Goal: Transaction & Acquisition: Download file/media

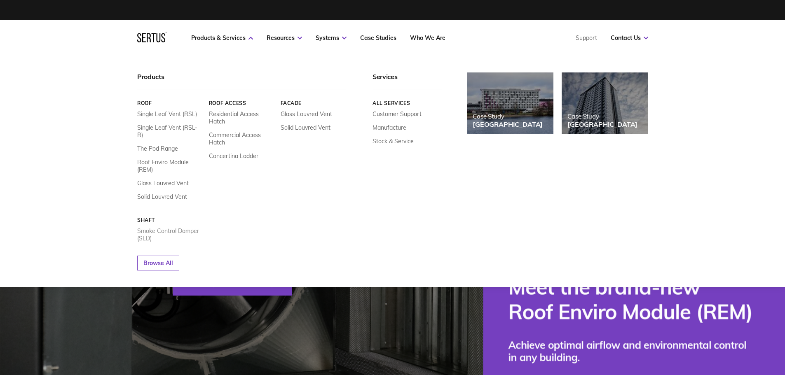
click at [176, 227] on link "Smoke Control Damper (SLD)" at bounding box center [170, 234] width 66 height 15
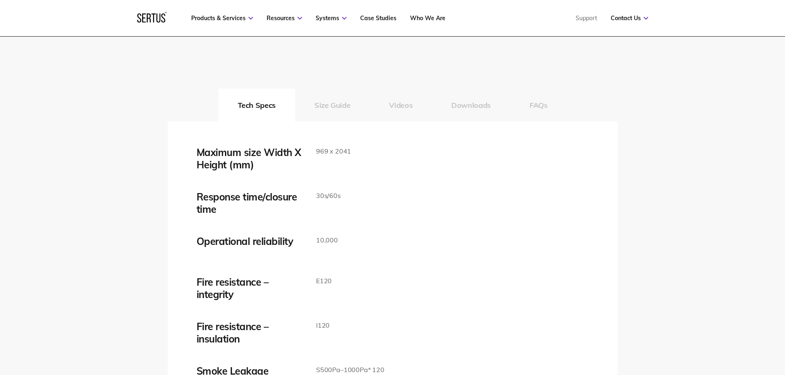
scroll to position [1277, 0]
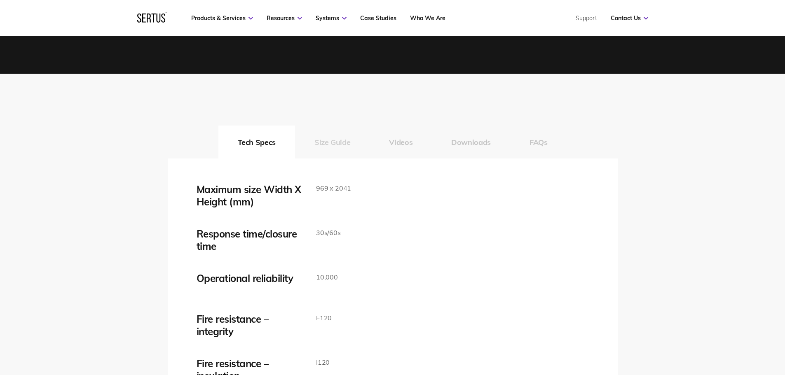
click at [334, 142] on button "Size Guide" at bounding box center [332, 142] width 75 height 33
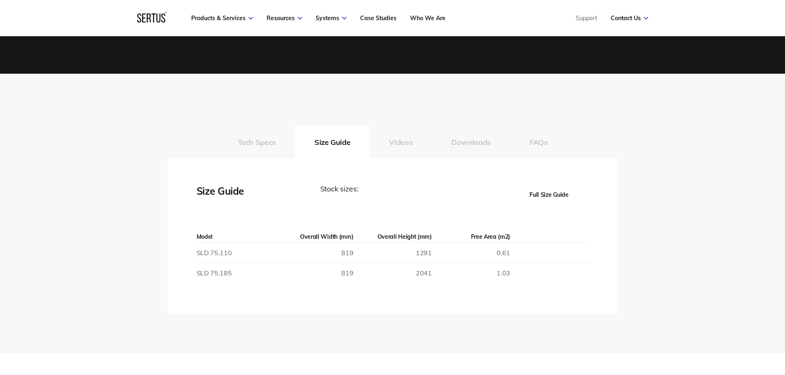
click at [558, 192] on button "Full Size Guide" at bounding box center [549, 194] width 79 height 23
click at [552, 191] on button "Full Size Guide" at bounding box center [549, 194] width 79 height 23
click at [552, 194] on button "Full Size Guide" at bounding box center [549, 194] width 79 height 23
click at [562, 195] on button "Full Size Guide" at bounding box center [549, 194] width 79 height 23
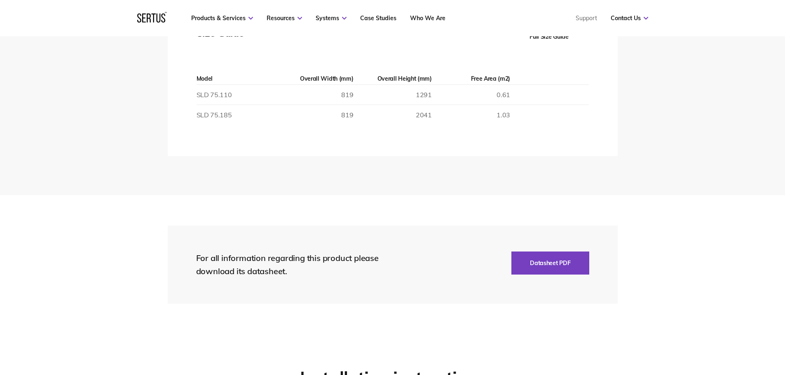
scroll to position [1360, 0]
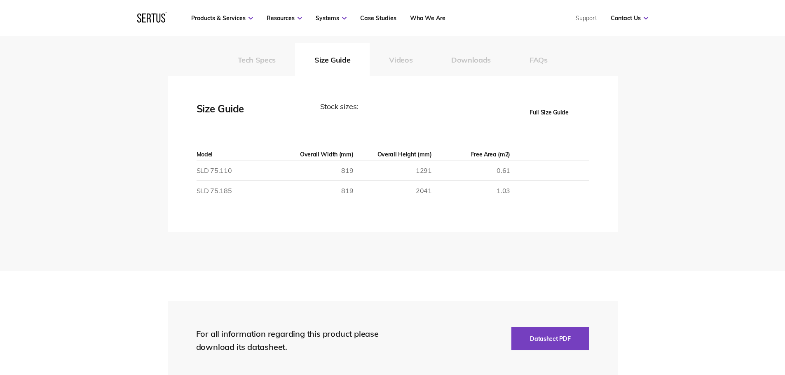
click at [551, 115] on button "Full Size Guide" at bounding box center [549, 112] width 79 height 23
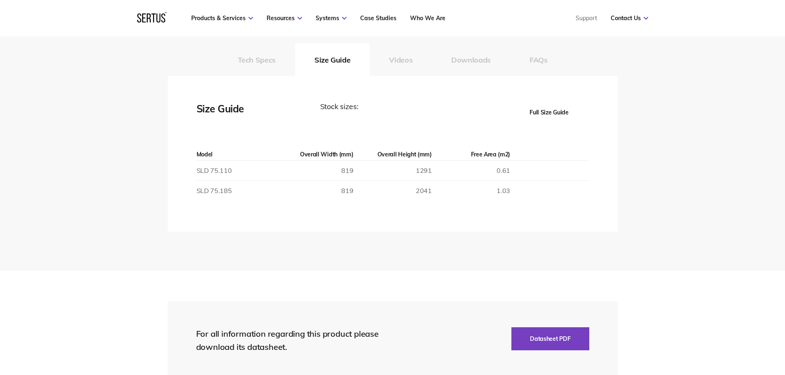
click at [551, 115] on button "Full Size Guide" at bounding box center [549, 112] width 79 height 23
click at [482, 56] on button "Downloads" at bounding box center [471, 59] width 78 height 33
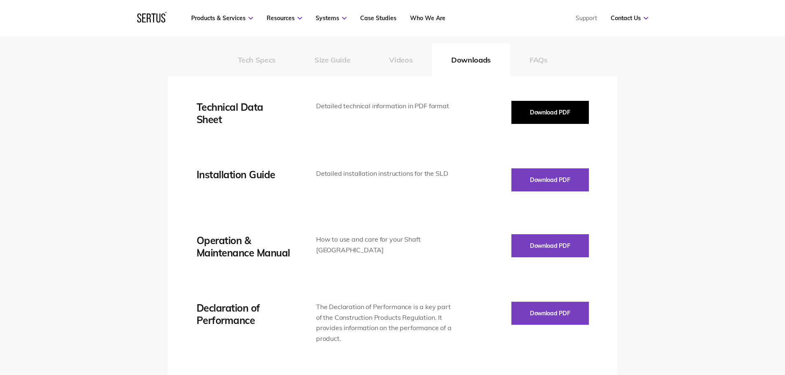
click at [562, 117] on button "Download PDF" at bounding box center [549, 112] width 77 height 23
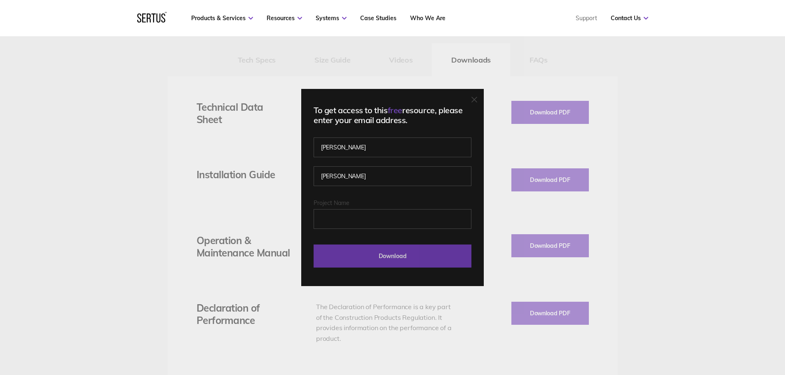
click at [375, 265] on input "Download" at bounding box center [393, 256] width 158 height 23
